Goal: Check status: Check status

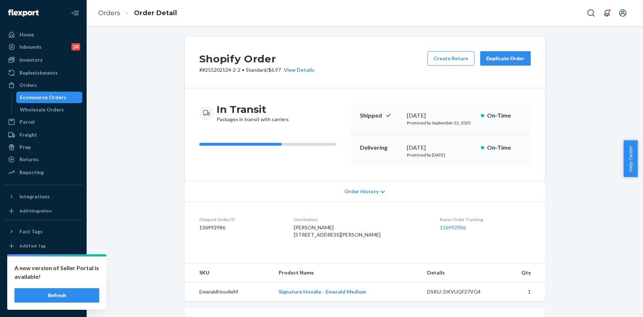
scroll to position [161, 0]
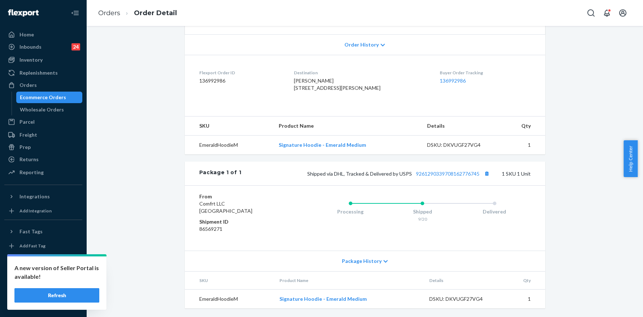
click at [58, 300] on button "Refresh" at bounding box center [56, 295] width 85 height 14
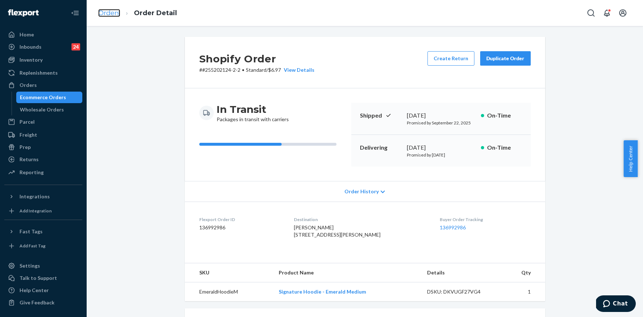
click at [108, 12] on link "Orders" at bounding box center [109, 13] width 22 height 8
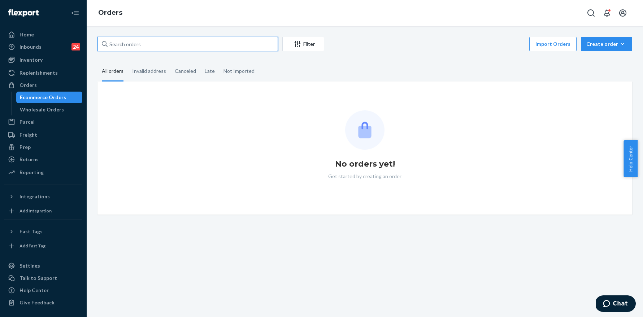
click at [170, 44] on input "text" at bounding box center [187, 44] width 180 height 14
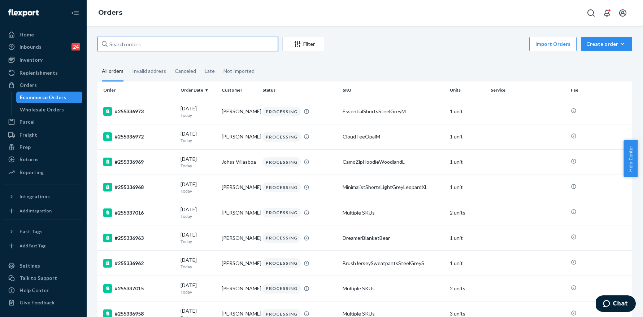
paste input "255191379"
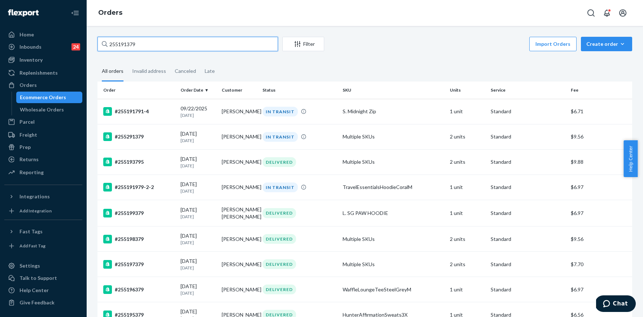
click at [142, 41] on input "255191379" at bounding box center [187, 44] width 180 height 14
paste input "215241"
type input "255215241"
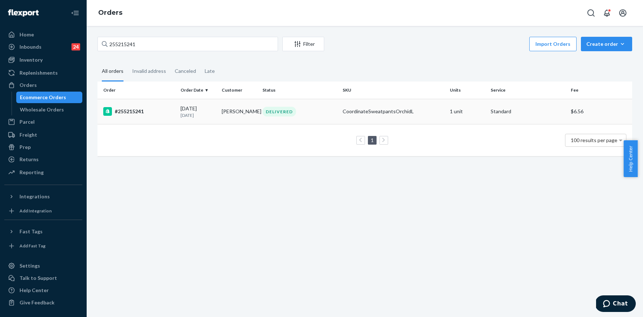
click at [132, 110] on div "#255215241" at bounding box center [138, 111] width 71 height 9
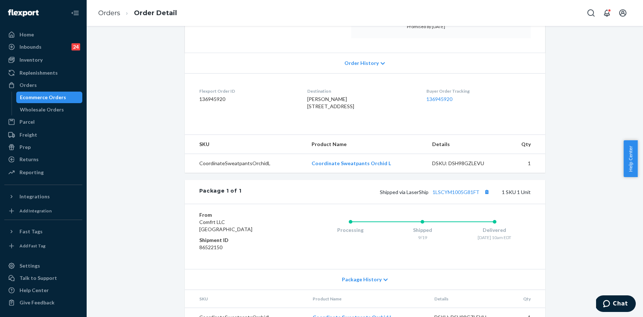
scroll to position [161, 0]
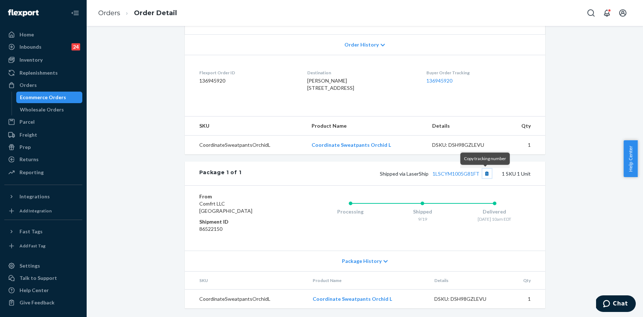
click at [484, 175] on button "Copy tracking number" at bounding box center [486, 173] width 9 height 9
click at [113, 11] on link "Orders" at bounding box center [109, 13] width 22 height 8
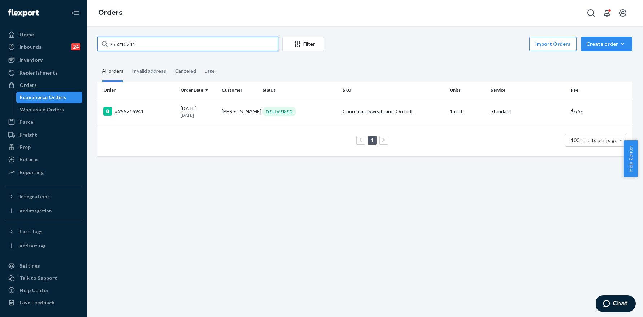
click at [145, 49] on input "255215241" at bounding box center [187, 44] width 180 height 14
paste input "23936"
type input "255223936"
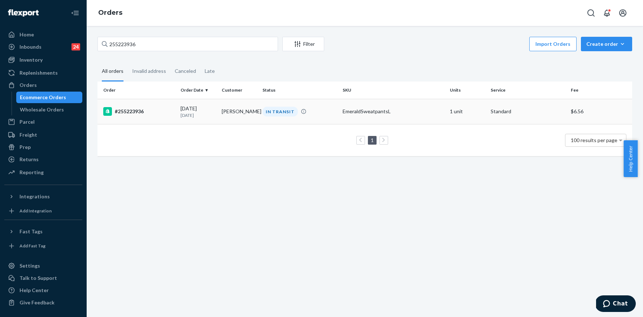
click at [143, 111] on div "#255223936" at bounding box center [138, 111] width 71 height 9
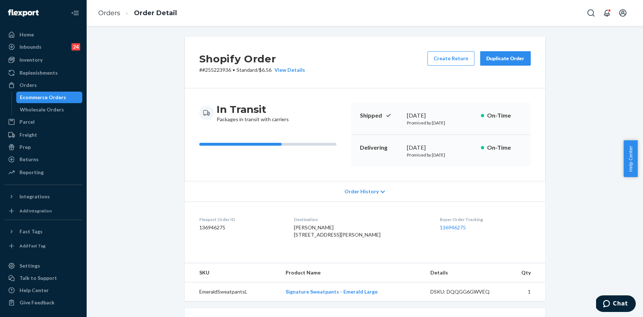
scroll to position [161, 0]
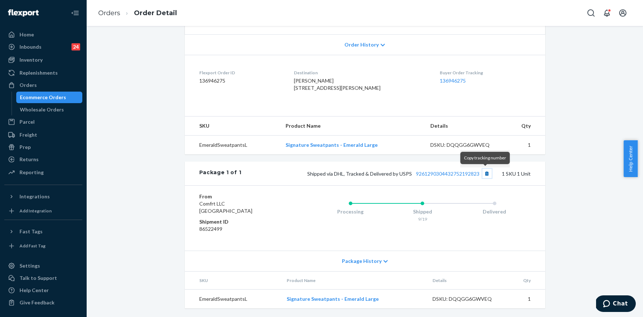
click at [485, 175] on button "Copy tracking number" at bounding box center [486, 173] width 9 height 9
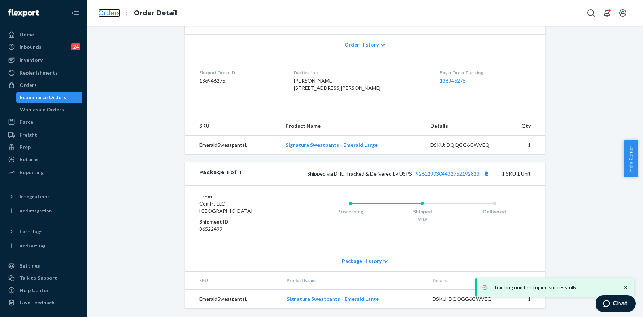
click at [108, 12] on link "Orders" at bounding box center [109, 13] width 22 height 8
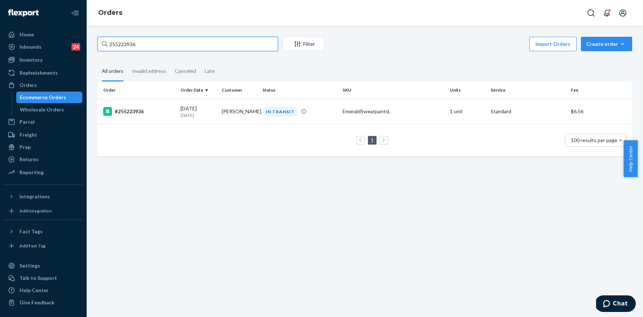
click at [181, 39] on input "255223936" at bounding box center [187, 44] width 180 height 14
paste input "44"
type input "255223944"
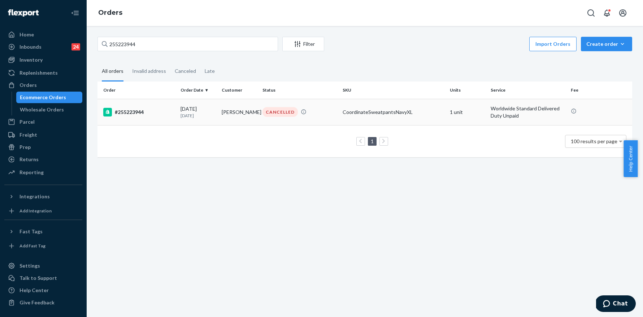
click at [139, 113] on div "#255223944" at bounding box center [138, 112] width 71 height 9
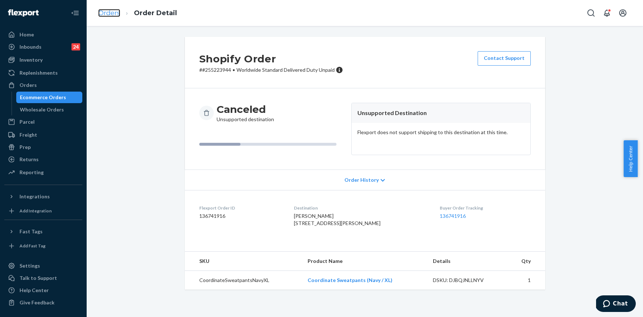
click at [117, 13] on link "Orders" at bounding box center [109, 13] width 22 height 8
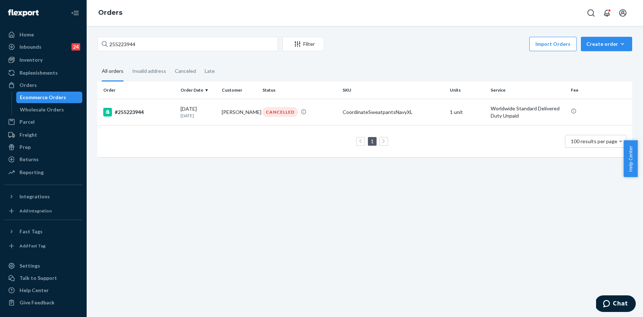
click at [171, 53] on div "255223944 Filter Import Orders Create order Ecommerce order Removal order" at bounding box center [364, 45] width 534 height 16
click at [172, 48] on input "255223944" at bounding box center [187, 44] width 180 height 14
paste input "335322"
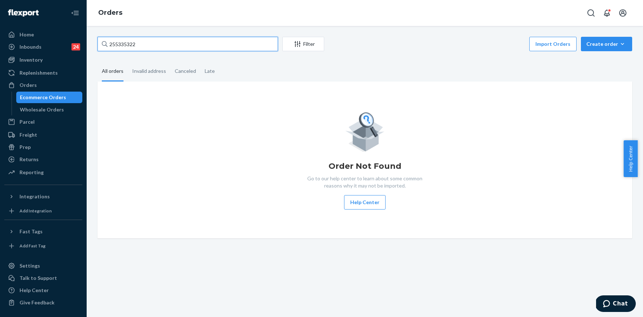
click at [148, 42] on input "255335322" at bounding box center [187, 44] width 180 height 14
click at [168, 48] on input "255335322" at bounding box center [187, 44] width 180 height 14
paste input "051"
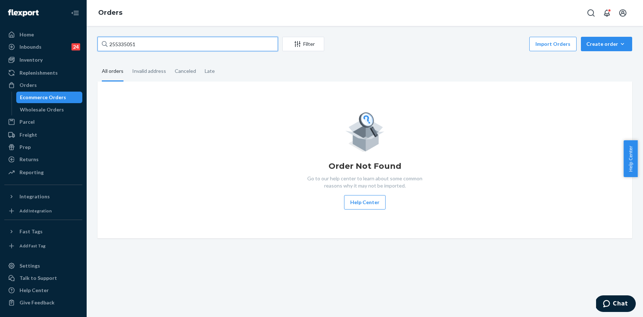
type input "255335051"
click at [151, 41] on input "255335051" at bounding box center [187, 44] width 180 height 14
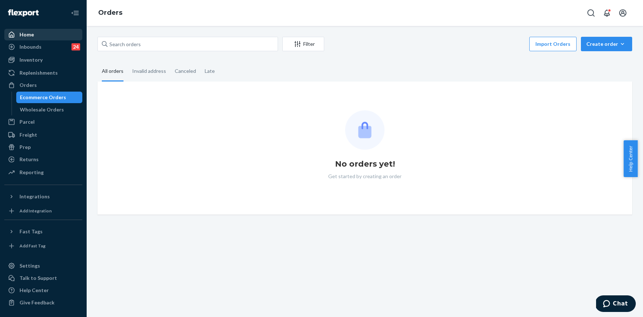
click at [40, 34] on div "Home" at bounding box center [43, 35] width 76 height 10
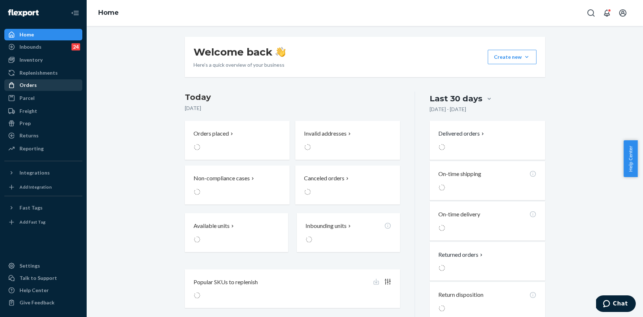
click at [35, 81] on div "Orders" at bounding box center [43, 85] width 76 height 10
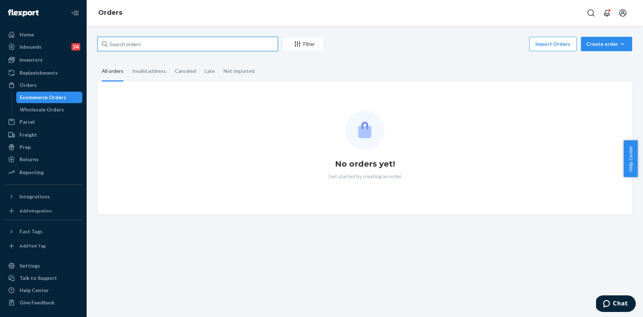
click at [145, 46] on input "text" at bounding box center [187, 44] width 180 height 14
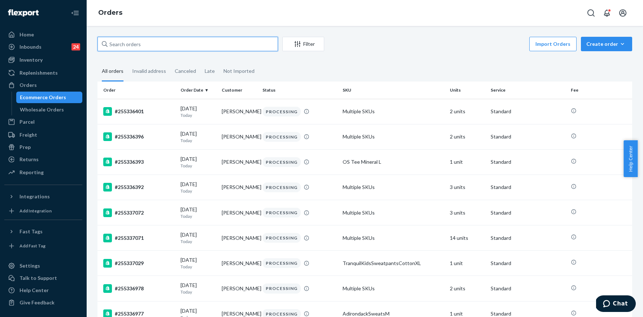
paste input "255335051"
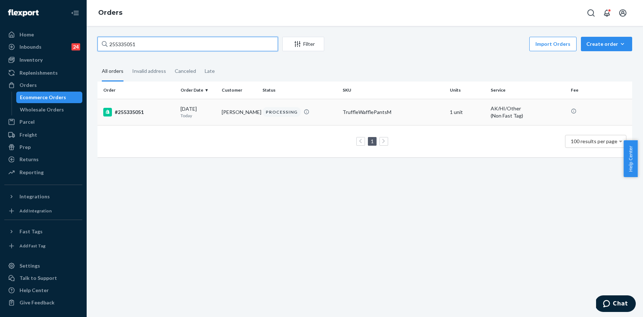
type input "255335051"
click at [135, 113] on div "#255335051" at bounding box center [138, 112] width 71 height 9
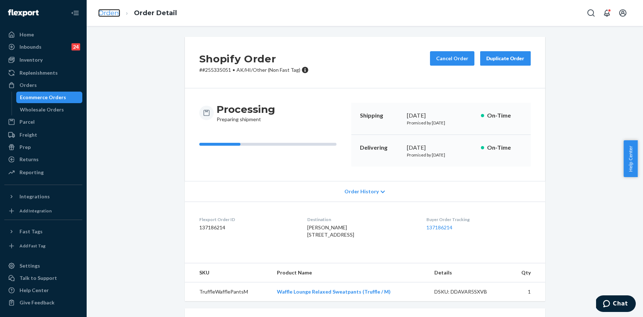
click at [105, 9] on link "Orders" at bounding box center [109, 13] width 22 height 8
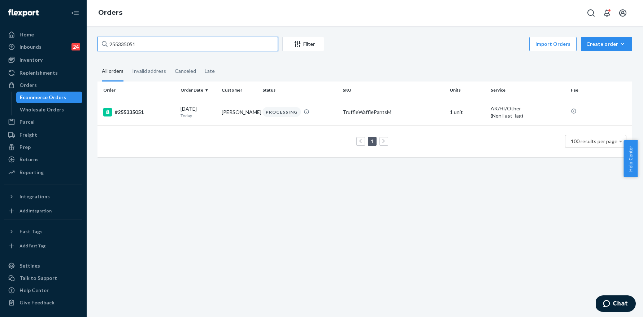
click at [172, 48] on input "255335051" at bounding box center [187, 44] width 180 height 14
paste input "223944"
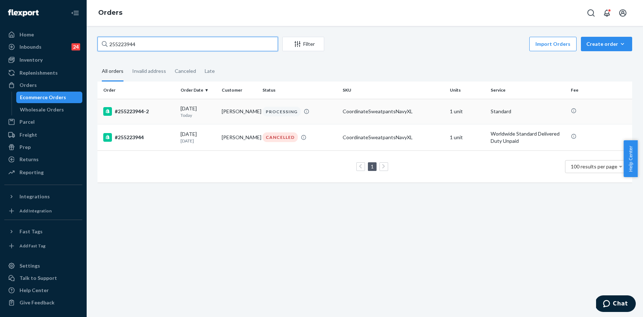
type input "255223944"
click at [143, 111] on div "#255223944-2" at bounding box center [138, 111] width 71 height 9
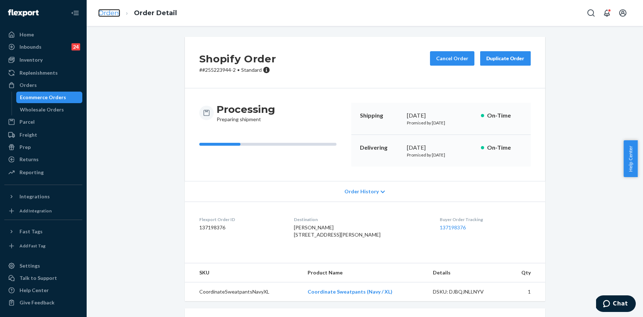
click at [104, 12] on link "Orders" at bounding box center [109, 13] width 22 height 8
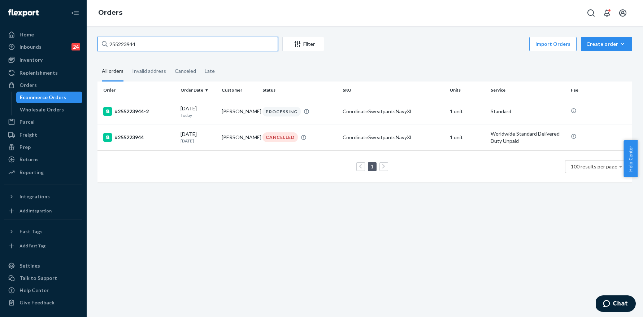
click at [179, 43] on input "255223944" at bounding box center [187, 44] width 180 height 14
paste input "753"
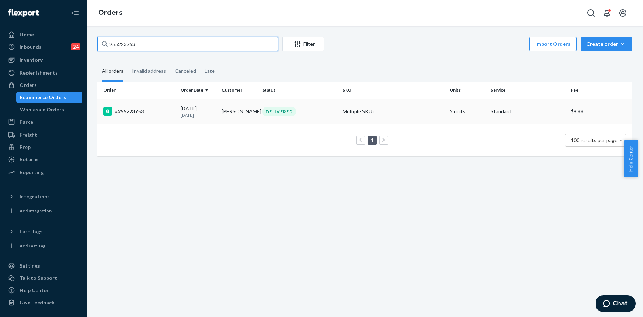
type input "255223753"
click at [136, 110] on div "#255223753" at bounding box center [138, 111] width 71 height 9
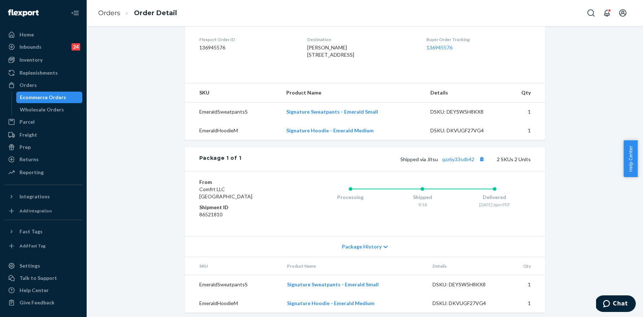
scroll to position [199, 0]
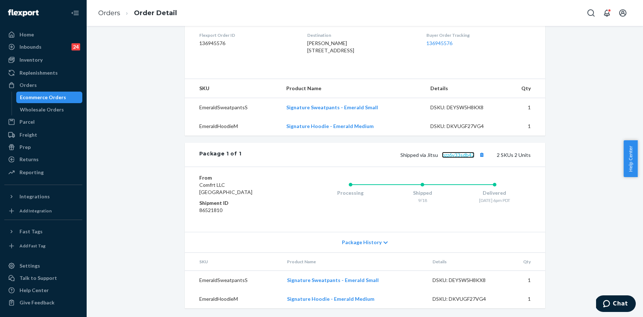
click at [459, 156] on link "qzz6y33sdb42" at bounding box center [458, 155] width 32 height 6
click at [105, 17] on li "Orders" at bounding box center [109, 13] width 22 height 9
click at [106, 15] on link "Orders" at bounding box center [109, 13] width 22 height 8
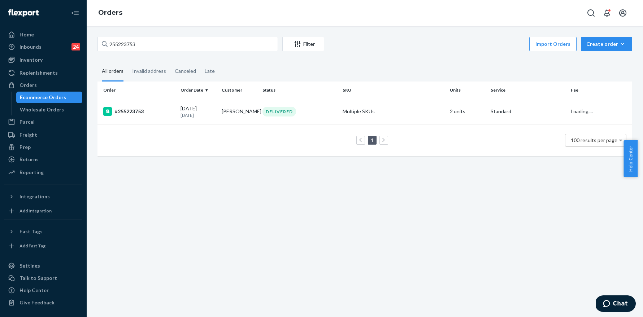
click at [160, 33] on div "255223753 Filter Import Orders Create order Ecommerce order Removal order All o…" at bounding box center [365, 171] width 556 height 291
click at [156, 40] on input "255223753" at bounding box center [187, 44] width 180 height 14
paste input "2416"
type input "255222416"
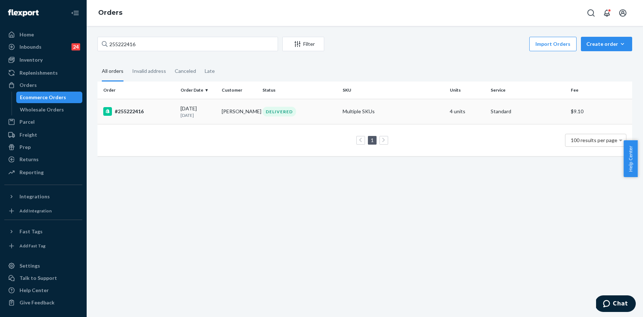
click at [134, 115] on div "#255222416" at bounding box center [138, 111] width 71 height 9
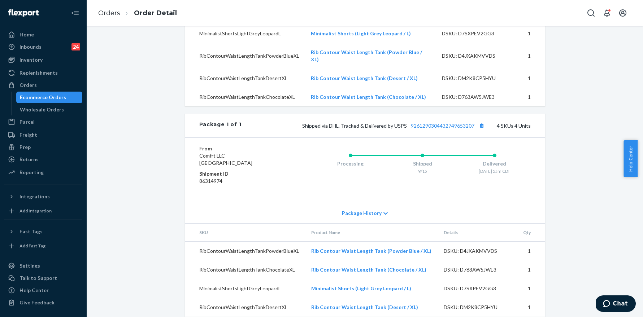
scroll to position [274, 0]
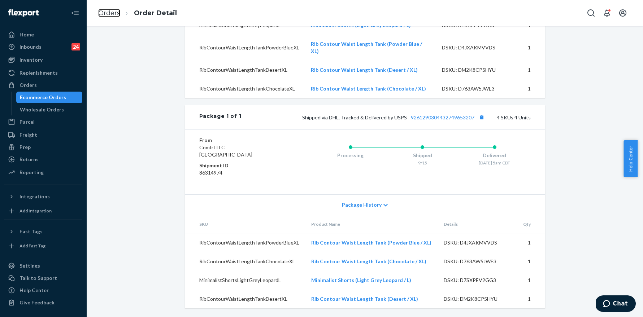
click at [117, 13] on link "Orders" at bounding box center [109, 13] width 22 height 8
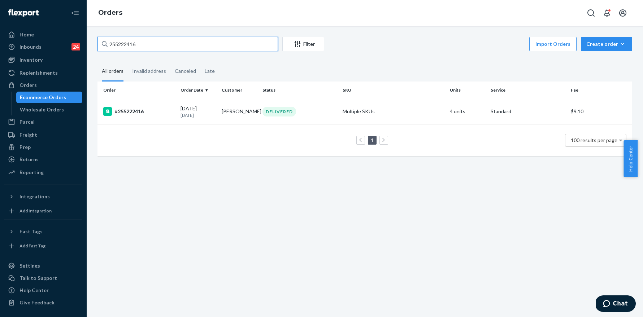
click at [193, 38] on input "255222416" at bounding box center [187, 44] width 180 height 14
paste input "121"
type input "255222121"
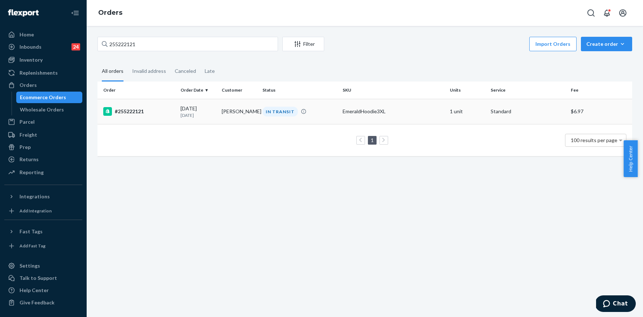
click at [126, 108] on div "#255222121" at bounding box center [138, 111] width 71 height 9
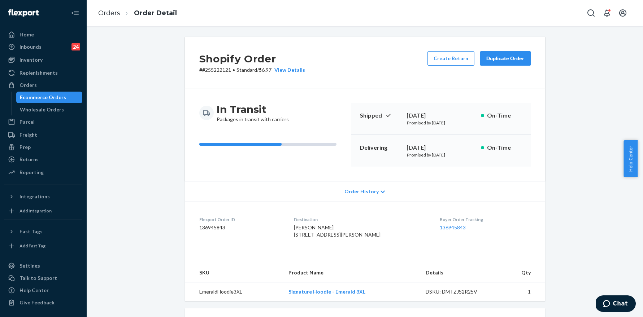
scroll to position [161, 0]
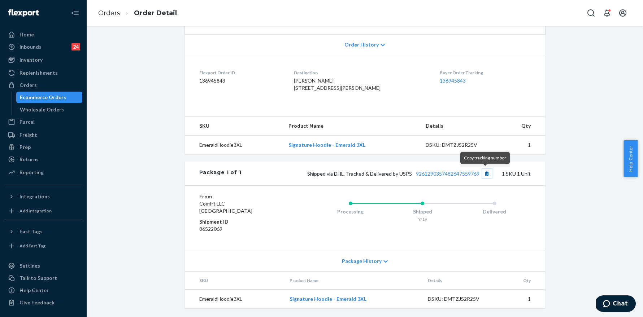
click at [484, 174] on button "Copy tracking number" at bounding box center [486, 173] width 9 height 9
click at [109, 9] on li "Orders" at bounding box center [109, 13] width 22 height 9
click at [111, 12] on link "Orders" at bounding box center [109, 13] width 22 height 8
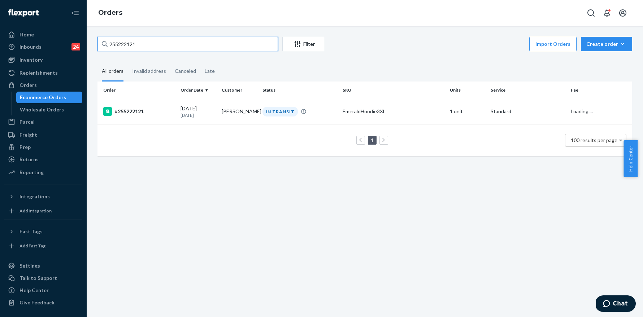
click at [193, 39] on input "255222121" at bounding box center [187, 44] width 180 height 14
paste input "0449"
type input "255220449"
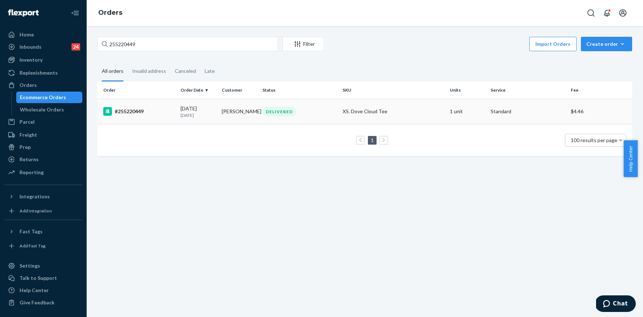
click at [133, 113] on div "#255220449" at bounding box center [138, 111] width 71 height 9
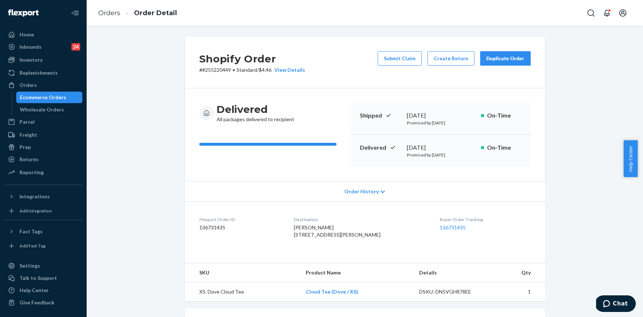
scroll to position [161, 0]
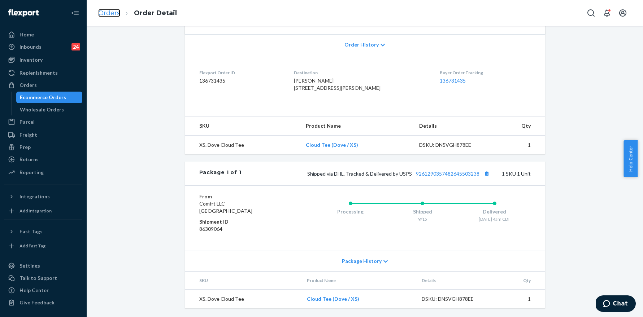
click at [109, 14] on link "Orders" at bounding box center [109, 13] width 22 height 8
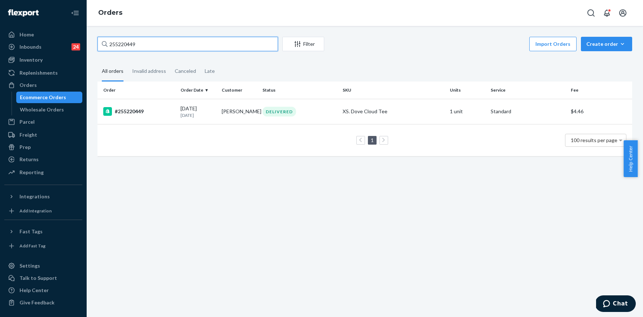
click at [147, 48] on input "255220449" at bounding box center [187, 44] width 180 height 14
paste input "16040"
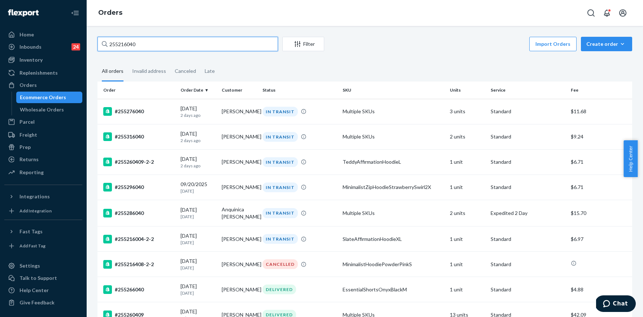
click at [162, 48] on input "255216040" at bounding box center [187, 44] width 180 height 14
paste input "4237"
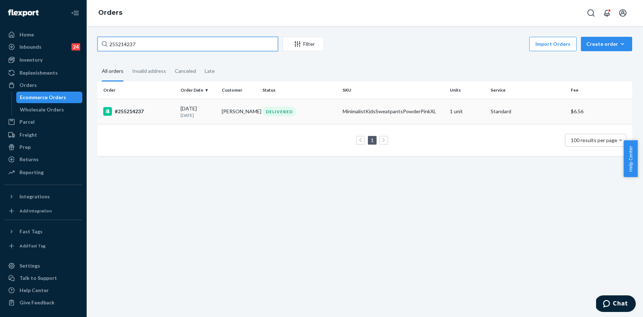
type input "255214237"
click at [129, 113] on div "#255214237" at bounding box center [138, 111] width 71 height 9
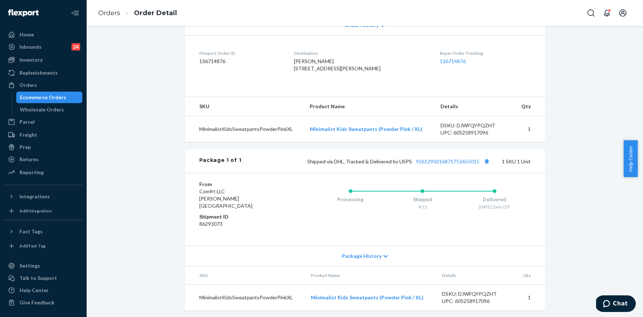
scroll to position [176, 0]
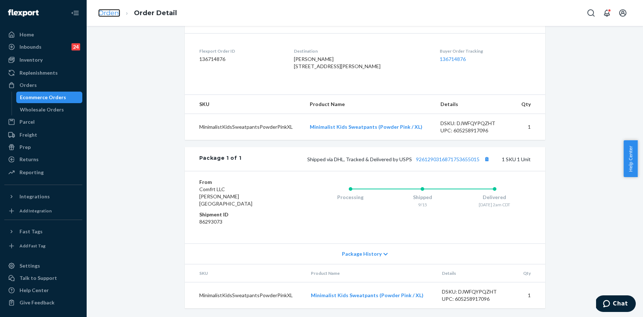
click at [100, 11] on link "Orders" at bounding box center [109, 13] width 22 height 8
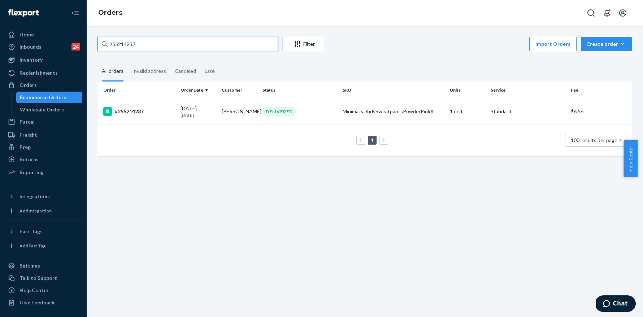
click at [161, 44] on input "255214237" at bounding box center [187, 44] width 180 height 14
paste input "1746"
type input "255211746"
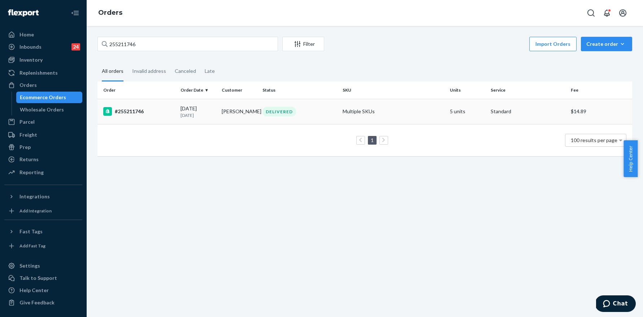
click at [140, 107] on div "#255211746" at bounding box center [138, 111] width 71 height 9
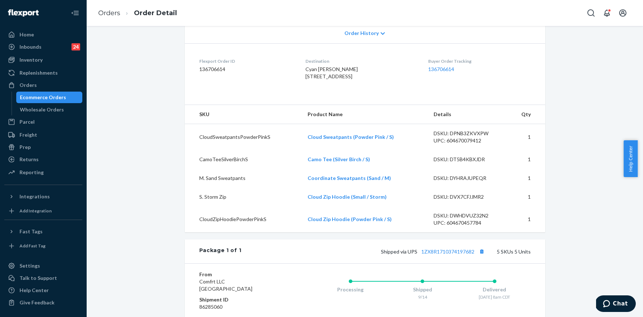
scroll to position [340, 0]
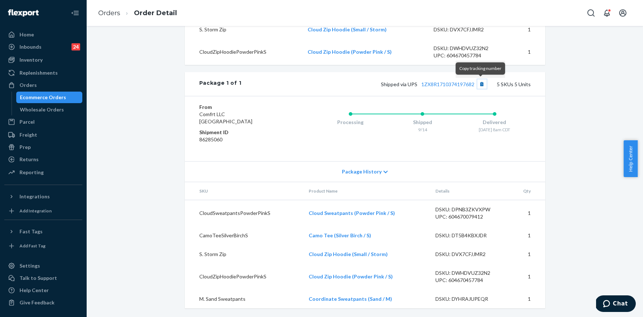
click at [481, 85] on button "Copy tracking number" at bounding box center [481, 83] width 9 height 9
click at [109, 9] on link "Orders" at bounding box center [109, 13] width 22 height 8
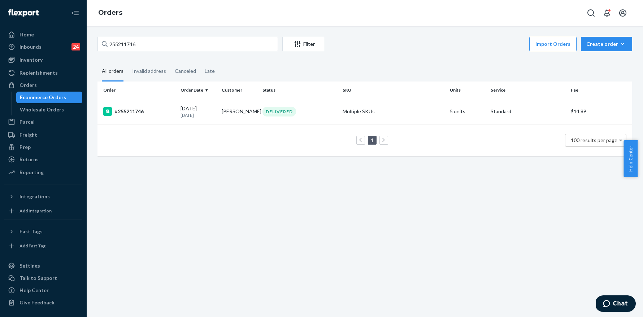
click at [167, 35] on div "255211746 Filter Import Orders Create order Ecommerce order Removal order All o…" at bounding box center [365, 171] width 556 height 291
click at [166, 38] on input "255211746" at bounding box center [187, 44] width 180 height 14
paste input "255209129"
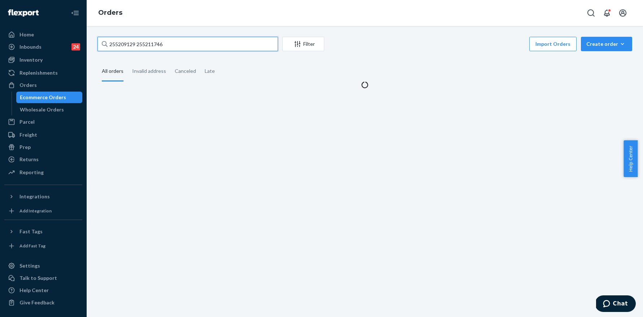
click at [165, 39] on input "255209129 255211746" at bounding box center [187, 44] width 180 height 14
click at [166, 40] on input "255209129 255211746" at bounding box center [187, 44] width 180 height 14
click at [167, 40] on input "255209129 255211746" at bounding box center [187, 44] width 180 height 14
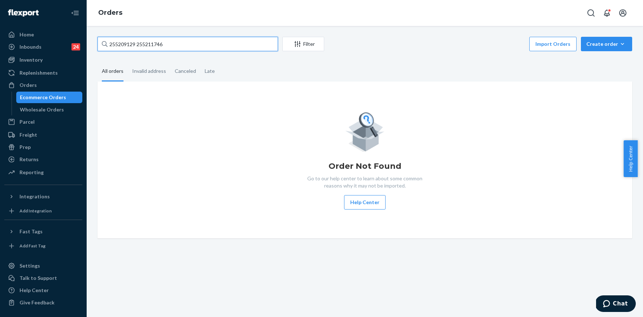
click at [170, 43] on input "255209129 255211746" at bounding box center [187, 44] width 180 height 14
paste input "09129"
click at [170, 43] on input "255209129 255209129" at bounding box center [187, 44] width 180 height 14
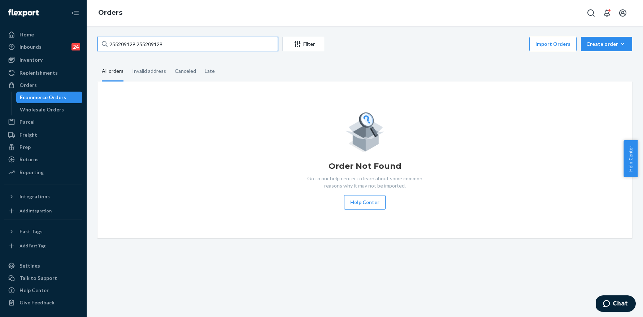
click at [170, 43] on input "255209129 255209129" at bounding box center [187, 44] width 180 height 14
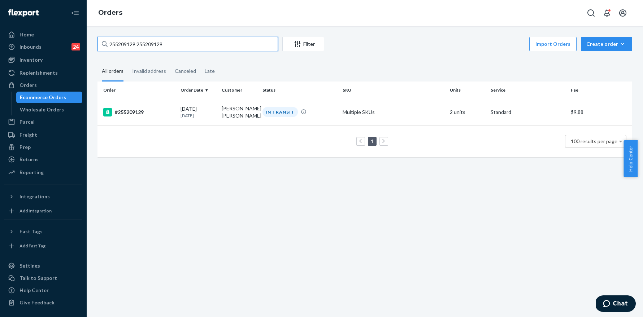
paste input "text"
type input "255209129"
click at [135, 117] on div "#255209129" at bounding box center [138, 112] width 71 height 9
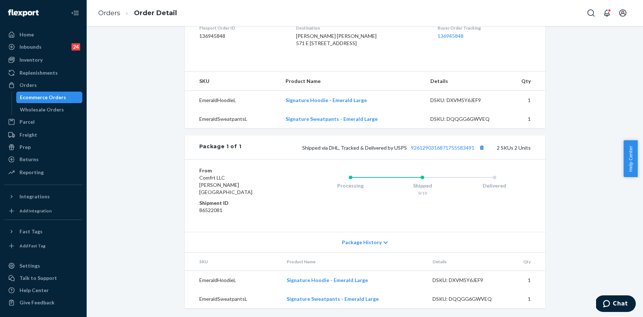
scroll to position [199, 0]
click at [480, 152] on button "Copy tracking number" at bounding box center [481, 147] width 9 height 9
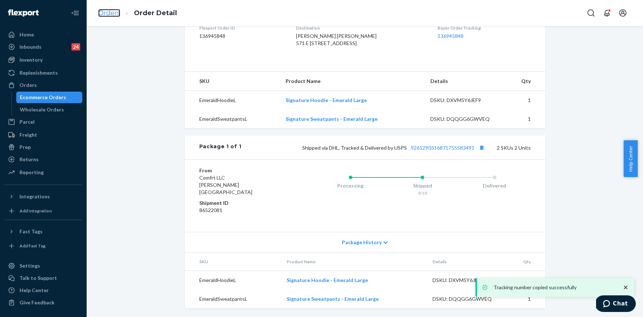
click at [115, 11] on link "Orders" at bounding box center [109, 13] width 22 height 8
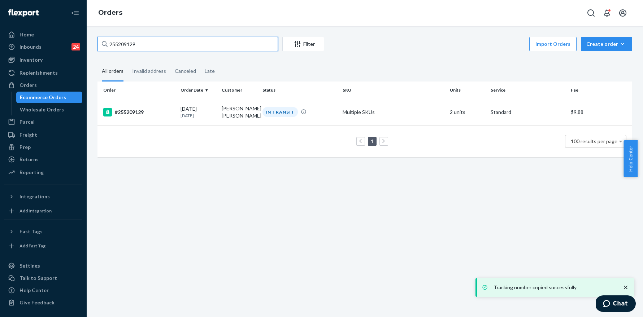
click at [162, 42] on input "255209129" at bounding box center [187, 44] width 180 height 14
paste input "2345"
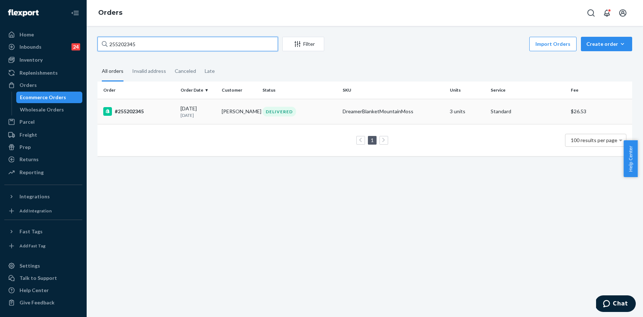
type input "255202345"
click at [137, 109] on div "#255202345" at bounding box center [138, 111] width 71 height 9
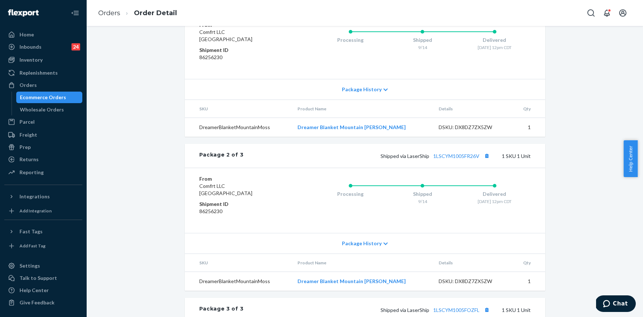
scroll to position [211, 0]
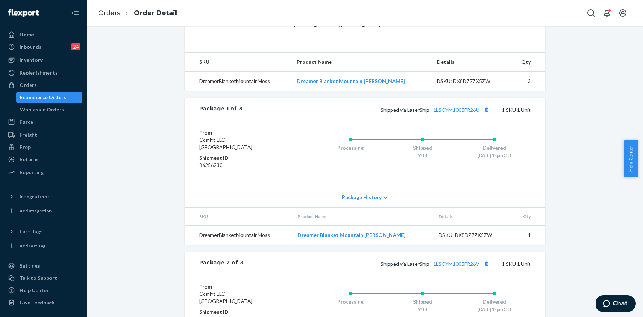
click at [576, 143] on div "Shopify Order # #255202345 • Standard / $26.53 View Details Submit Claim Create…" at bounding box center [364, 194] width 545 height 736
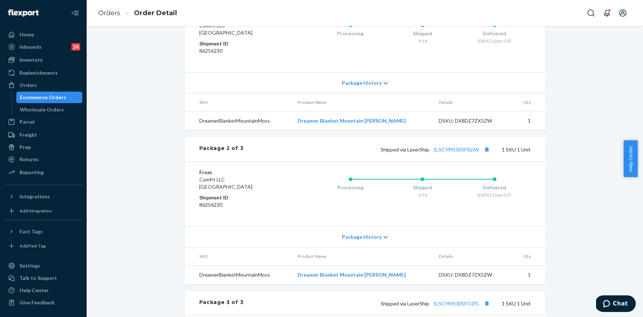
scroll to position [252, 0]
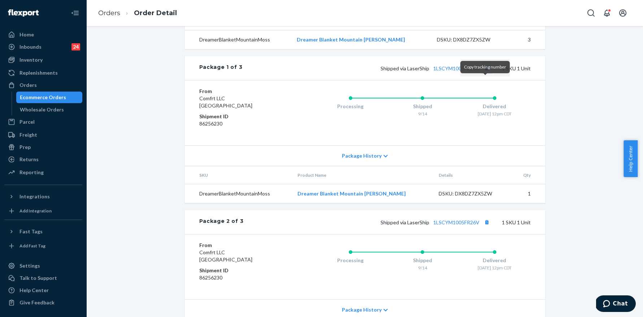
click at [488, 73] on button "Copy tracking number" at bounding box center [486, 68] width 9 height 9
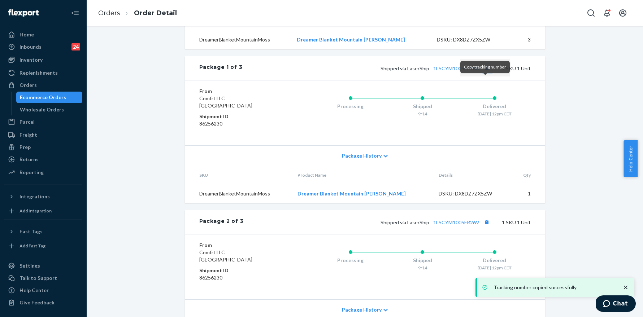
click at [485, 73] on button "Copy tracking number" at bounding box center [486, 68] width 9 height 9
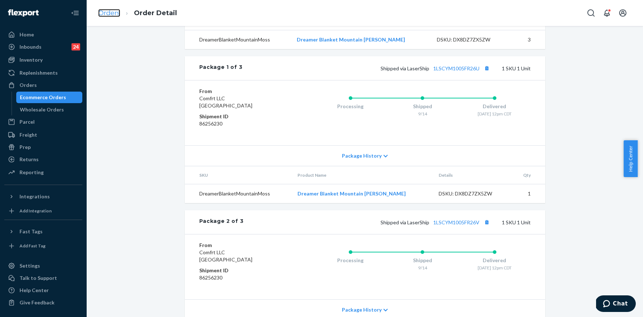
click at [109, 9] on link "Orders" at bounding box center [109, 13] width 22 height 8
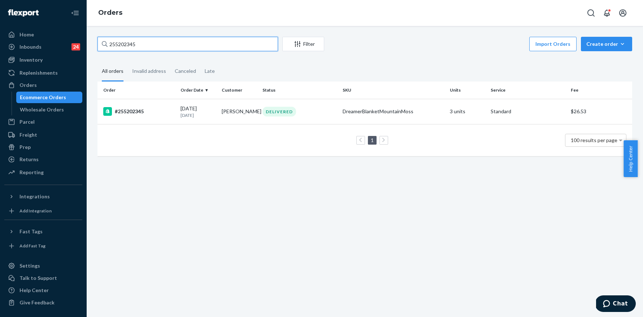
click at [217, 43] on input "255202345" at bounding box center [187, 44] width 180 height 14
paste input "337957"
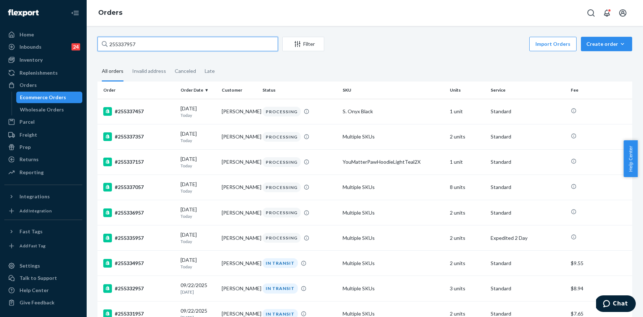
click at [164, 49] on input "255337957" at bounding box center [187, 44] width 180 height 14
paste input "279144"
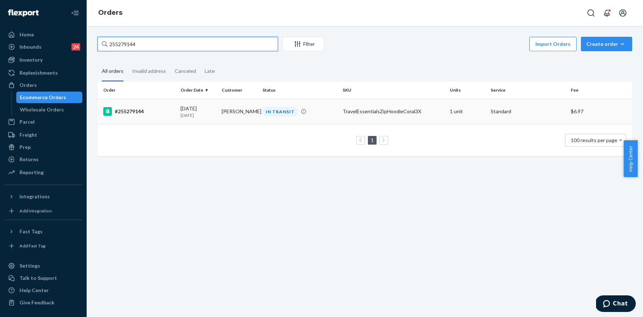
type input "255279144"
click at [136, 111] on div "#255279144" at bounding box center [138, 111] width 71 height 9
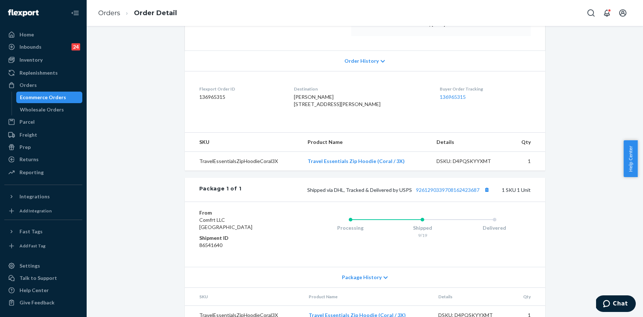
scroll to position [161, 0]
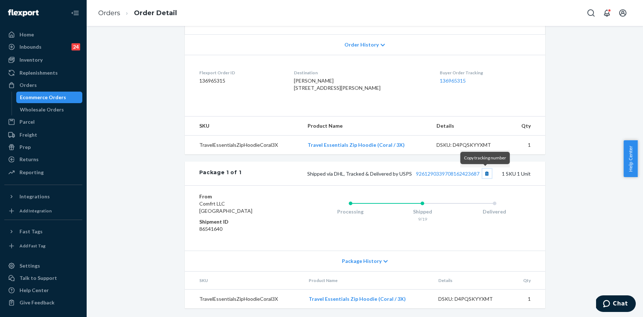
click at [482, 174] on button "Copy tracking number" at bounding box center [486, 173] width 9 height 9
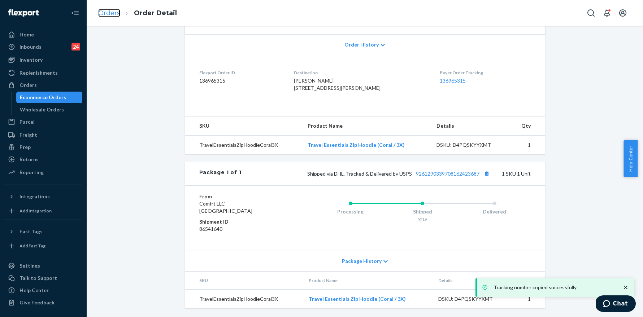
click at [105, 16] on link "Orders" at bounding box center [109, 13] width 22 height 8
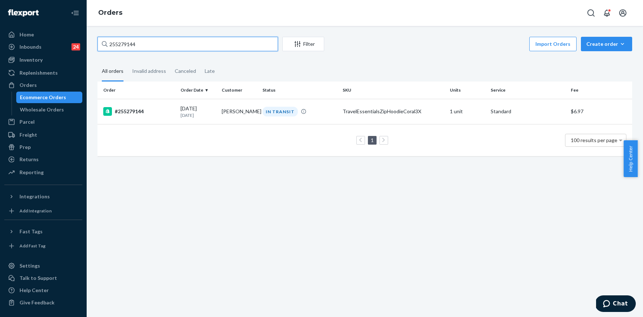
click at [159, 41] on input "255279144" at bounding box center [187, 44] width 180 height 14
paste input "8371"
type input "255278371"
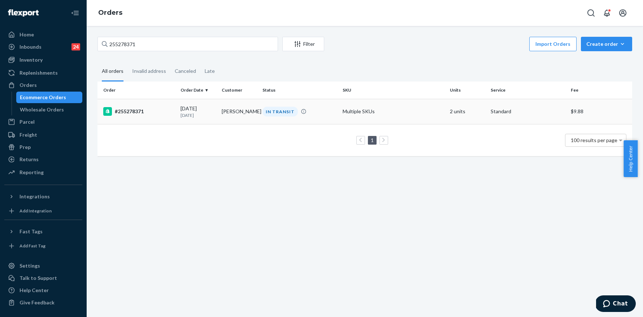
click at [140, 111] on div "#255278371" at bounding box center [138, 111] width 71 height 9
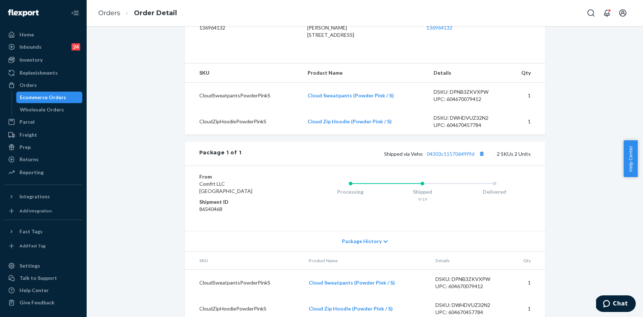
scroll to position [228, 0]
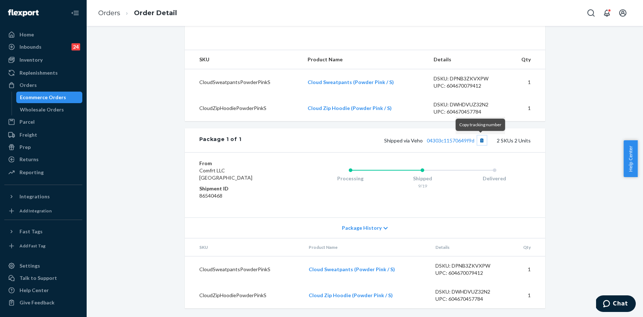
click at [479, 140] on button "Copy tracking number" at bounding box center [481, 140] width 9 height 9
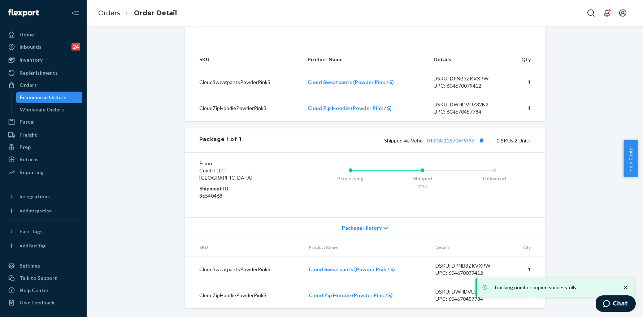
click at [457, 144] on div "Shipped via Veho 04303c11570649f9d 2 SKUs 2 Units" at bounding box center [385, 140] width 289 height 9
click at [457, 141] on link "04303c11570649f9d" at bounding box center [451, 140] width 48 height 6
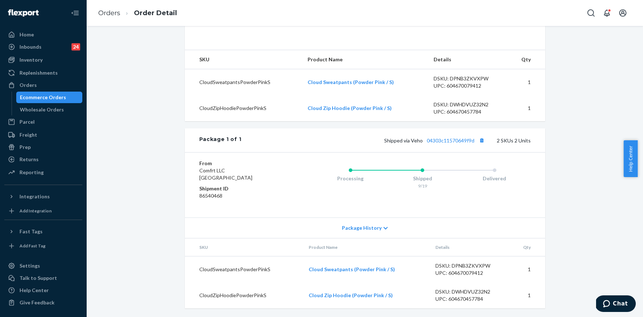
click at [97, 12] on ol "Orders Order Detail" at bounding box center [137, 13] width 90 height 21
click at [108, 13] on link "Orders" at bounding box center [109, 13] width 22 height 8
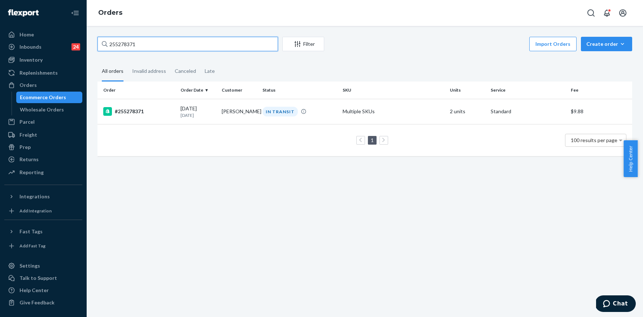
click at [175, 45] on input "255278371" at bounding box center [187, 44] width 180 height 14
paste input "7822"
type input "255277822"
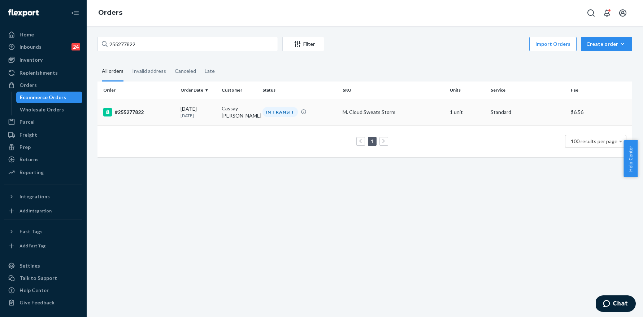
click at [141, 108] on div "#255277822" at bounding box center [138, 112] width 71 height 9
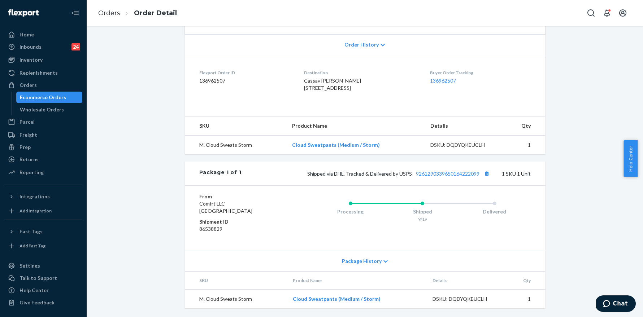
scroll to position [161, 0]
click at [485, 174] on button "Copy tracking number" at bounding box center [486, 173] width 9 height 9
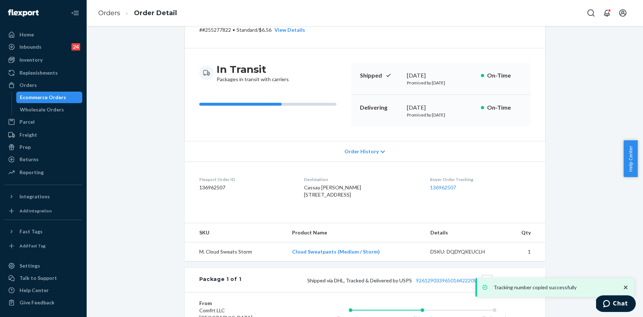
scroll to position [0, 0]
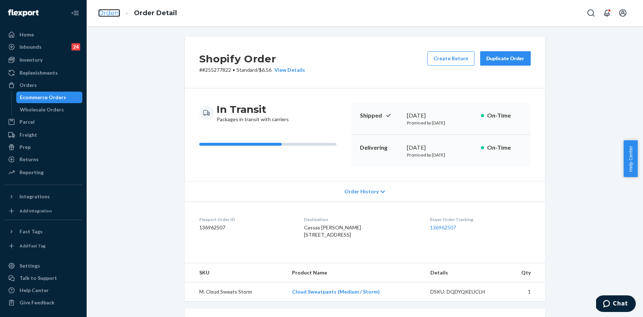
click at [105, 9] on link "Orders" at bounding box center [109, 13] width 22 height 8
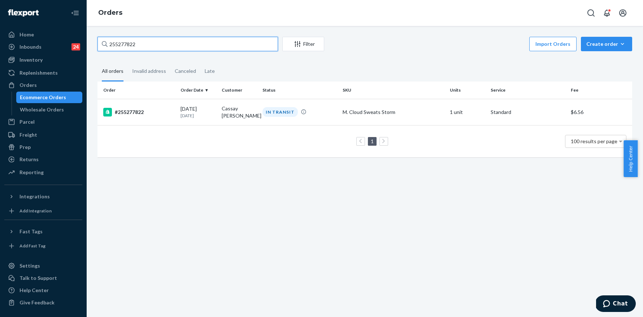
click at [150, 38] on input "255277822" at bounding box center [187, 44] width 180 height 14
click at [150, 40] on input "255277822" at bounding box center [187, 44] width 180 height 14
paste input "16040"
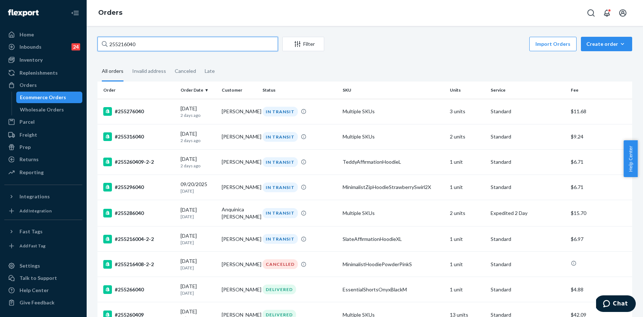
click at [150, 48] on input "255216040" at bounding box center [187, 44] width 180 height 14
paste input "7692"
type input "255276920"
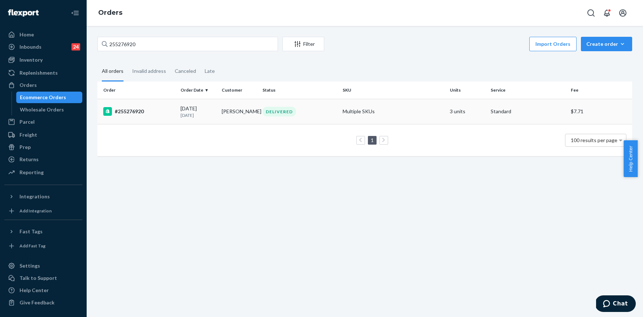
click at [134, 111] on div "#255276920" at bounding box center [138, 111] width 71 height 9
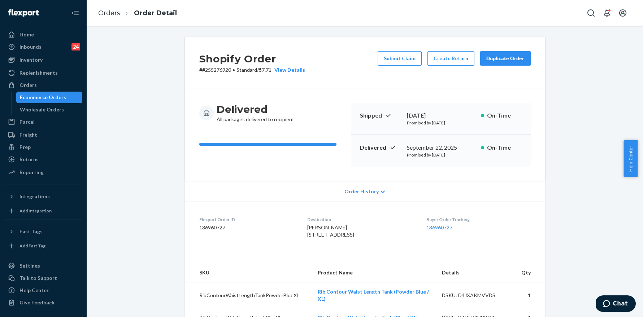
scroll to position [251, 0]
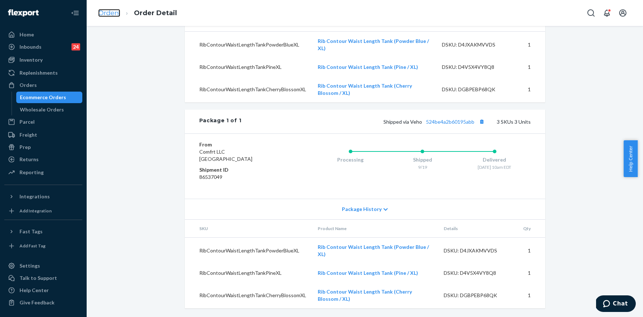
click at [117, 12] on link "Orders" at bounding box center [109, 13] width 22 height 8
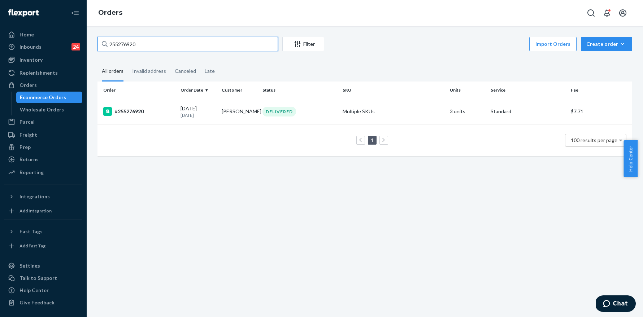
click at [159, 39] on input "255276920" at bounding box center [187, 44] width 180 height 14
paste input "264"
type input "255276264"
click at [133, 108] on div "#255276264" at bounding box center [138, 111] width 71 height 9
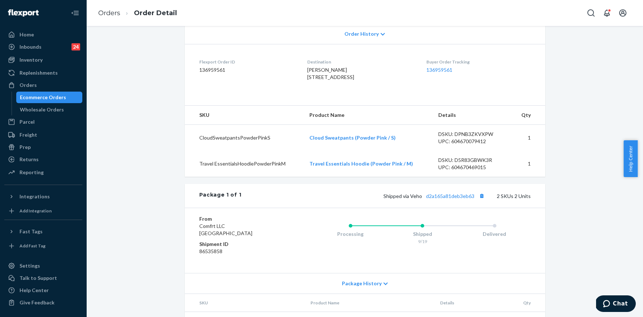
scroll to position [228, 0]
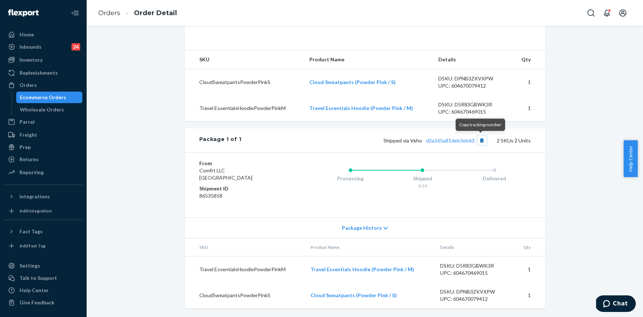
click at [481, 139] on button "Copy tracking number" at bounding box center [481, 140] width 9 height 9
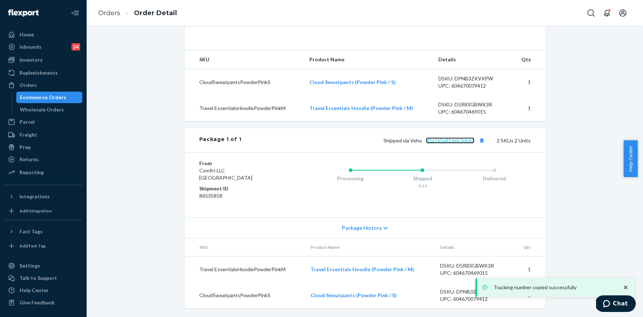
click at [451, 140] on link "d2a165a81deb3eb63" at bounding box center [450, 140] width 48 height 6
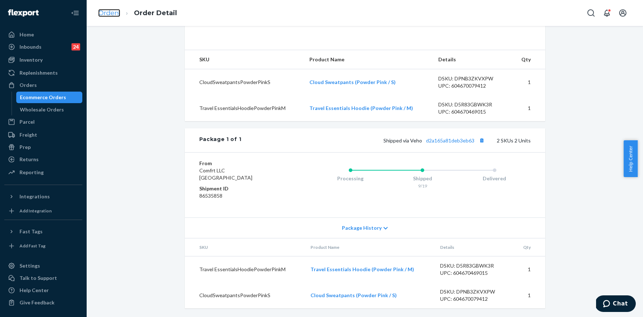
click at [113, 14] on link "Orders" at bounding box center [109, 13] width 22 height 8
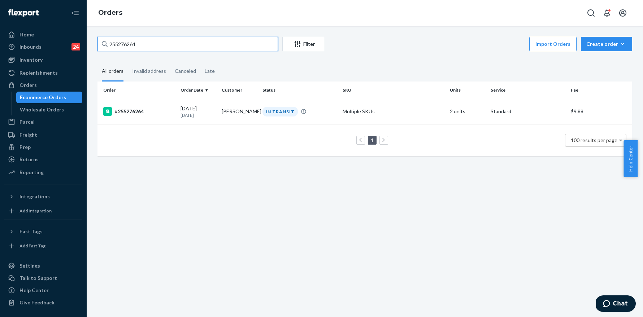
click at [163, 37] on input "255276264" at bounding box center [187, 44] width 180 height 14
click at [162, 40] on input "255276264" at bounding box center [187, 44] width 180 height 14
paste input "255273202"
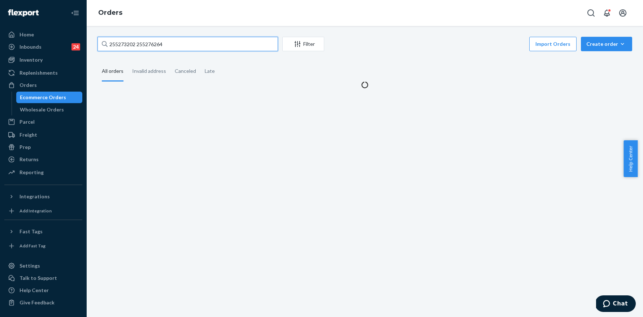
click at [169, 44] on input "255273202 255276264" at bounding box center [187, 44] width 180 height 14
paste input "3202"
click at [169, 44] on input "255273202 255273202" at bounding box center [187, 44] width 180 height 14
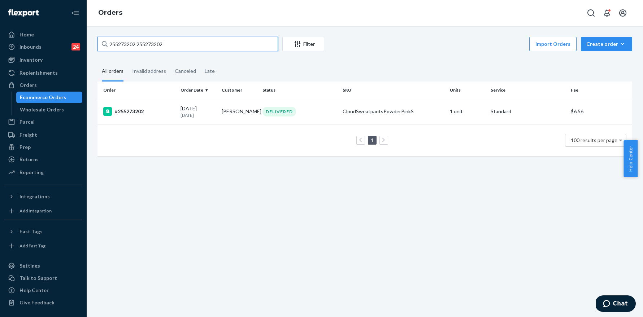
click at [169, 44] on input "255273202 255273202" at bounding box center [187, 44] width 180 height 14
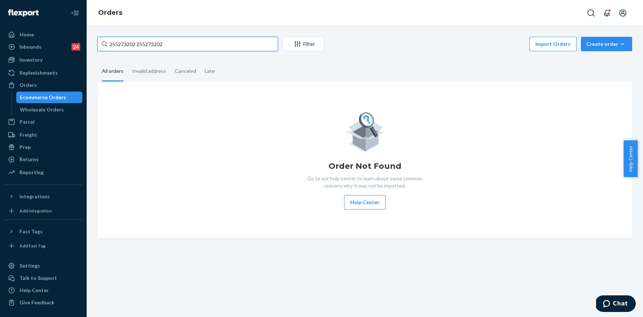
paste input "text"
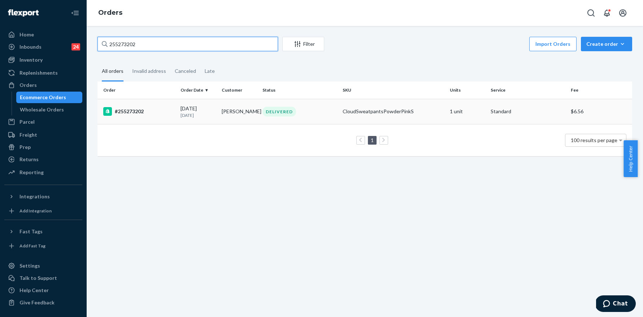
type input "255273202"
click at [129, 114] on div "#255273202" at bounding box center [138, 111] width 71 height 9
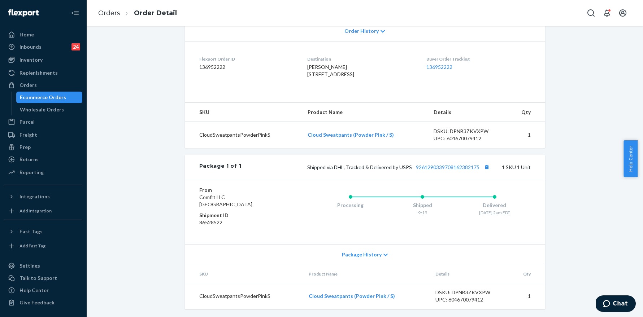
scroll to position [176, 0]
click at [486, 168] on button "Copy tracking number" at bounding box center [486, 166] width 9 height 9
click at [29, 87] on div "Orders" at bounding box center [27, 85] width 17 height 7
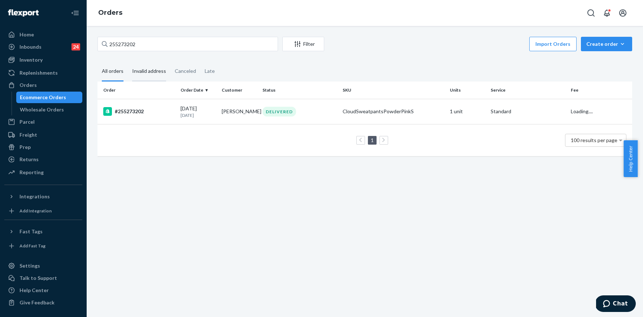
click at [158, 70] on div "Invalid address" at bounding box center [149, 72] width 34 height 20
click at [128, 62] on input "Invalid address" at bounding box center [128, 62] width 0 height 0
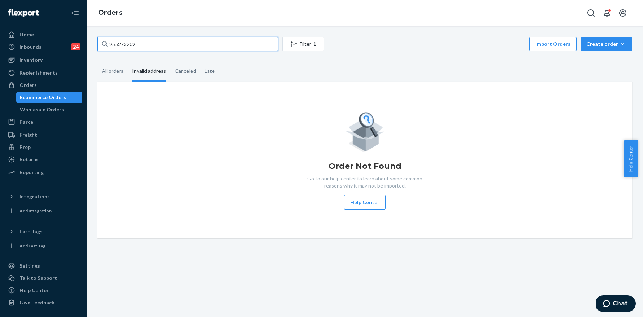
click at [158, 43] on input "255273202" at bounding box center [187, 44] width 180 height 14
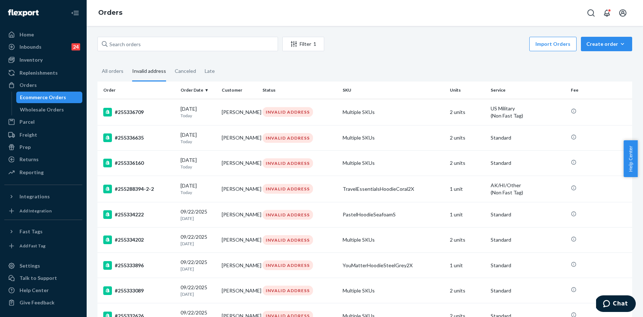
click at [268, 66] on fieldset "All orders Invalid address Canceled Late" at bounding box center [364, 72] width 534 height 20
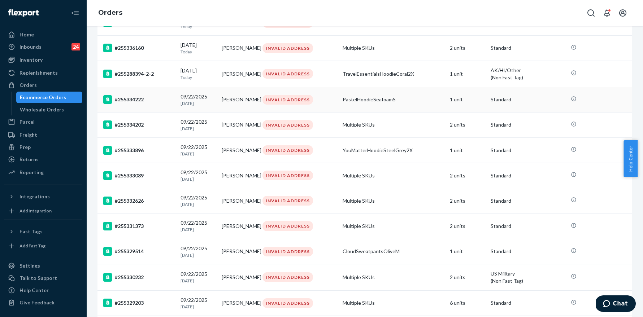
scroll to position [115, 0]
click at [129, 99] on div "#255334222" at bounding box center [138, 100] width 71 height 9
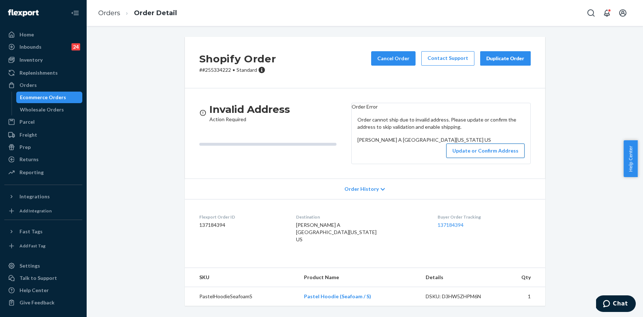
click at [480, 158] on button "Update or Confirm Address" at bounding box center [485, 151] width 78 height 14
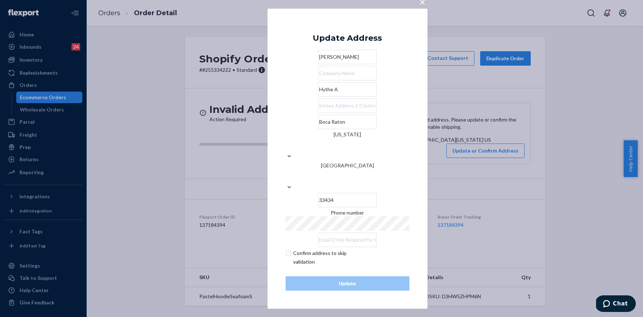
click at [119, 106] on div "× Update Address [PERSON_NAME] A [GEOGRAPHIC_DATA][US_STATE] Phone number Confi…" at bounding box center [321, 158] width 643 height 317
